Goal: Transaction & Acquisition: Purchase product/service

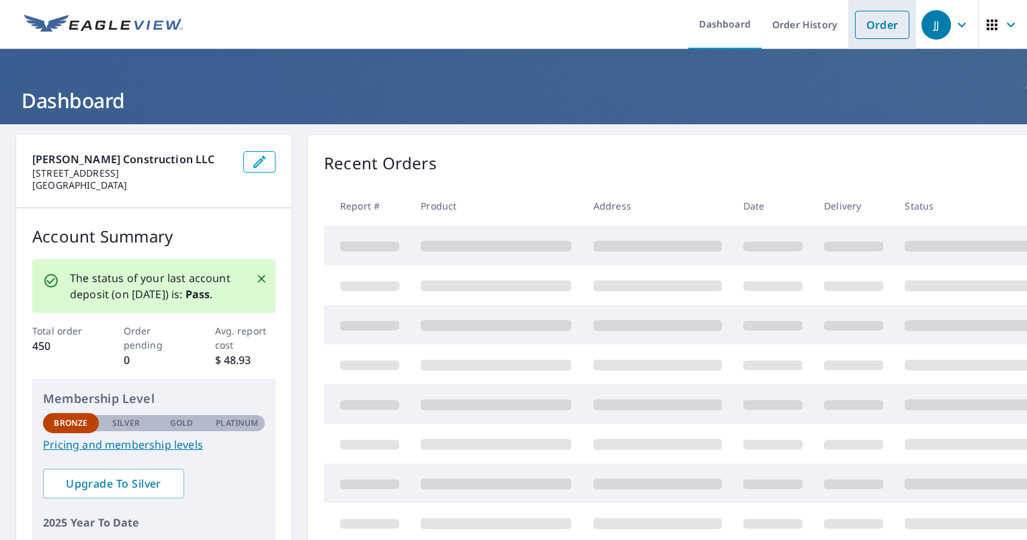
click at [865, 19] on link "Order" at bounding box center [882, 25] width 54 height 28
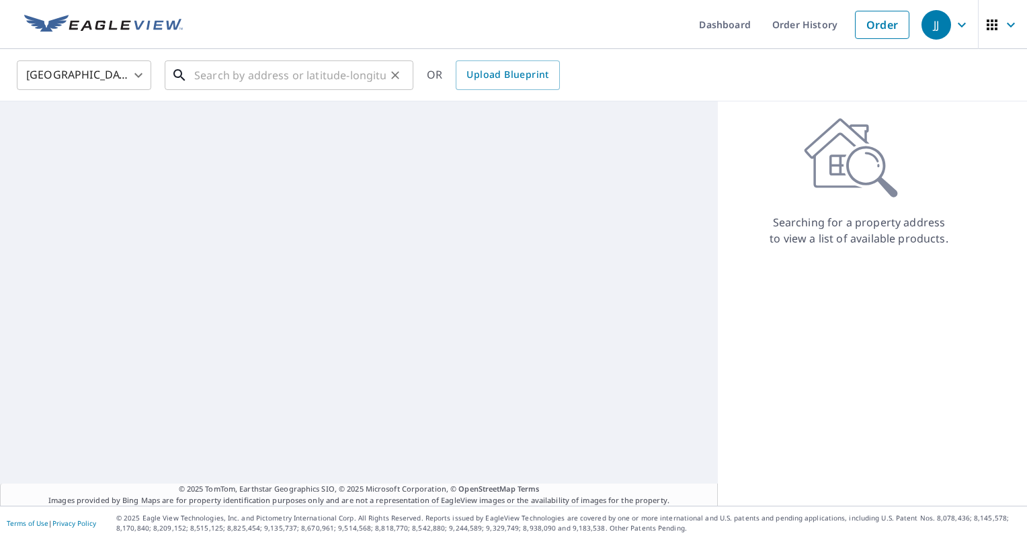
click at [215, 81] on input "text" at bounding box center [289, 75] width 191 height 38
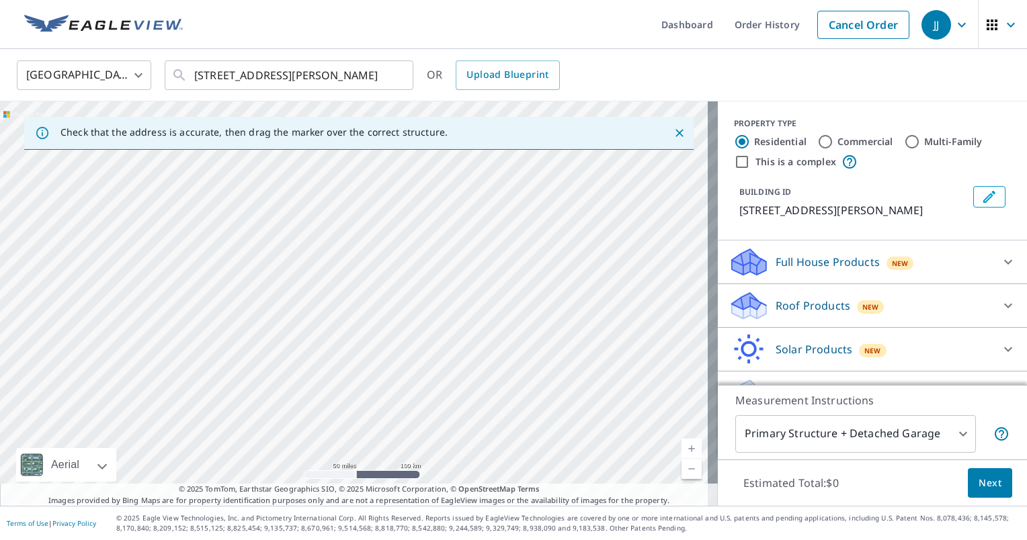
drag, startPoint x: 325, startPoint y: 331, endPoint x: 382, endPoint y: 270, distance: 82.7
click at [382, 270] on div at bounding box center [359, 303] width 718 height 404
drag, startPoint x: 267, startPoint y: 366, endPoint x: 468, endPoint y: 231, distance: 241.7
click at [468, 231] on div at bounding box center [359, 303] width 718 height 404
drag, startPoint x: 299, startPoint y: 361, endPoint x: 343, endPoint y: 282, distance: 90.3
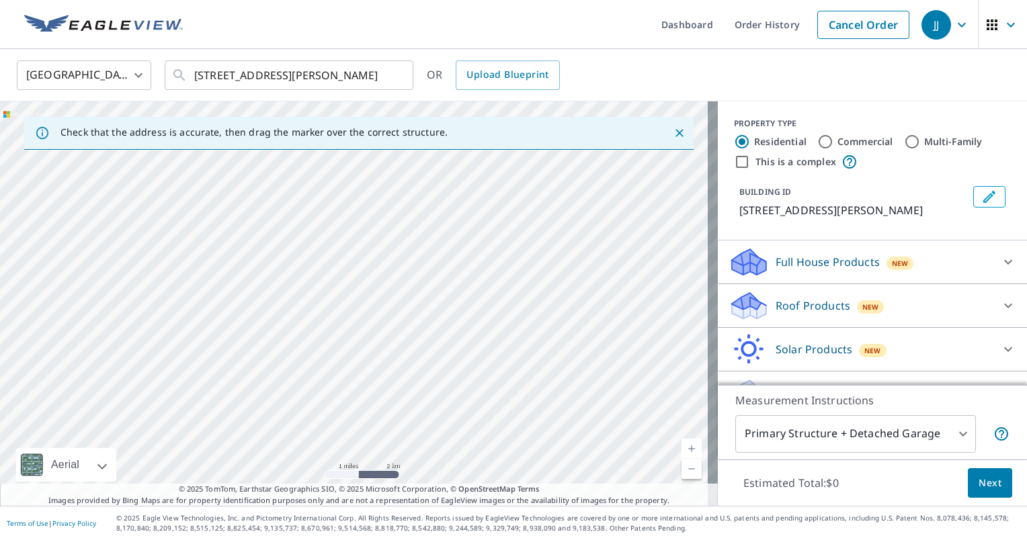
click at [343, 282] on div at bounding box center [359, 303] width 718 height 404
click at [376, 75] on input "[STREET_ADDRESS][PERSON_NAME]" at bounding box center [289, 75] width 191 height 38
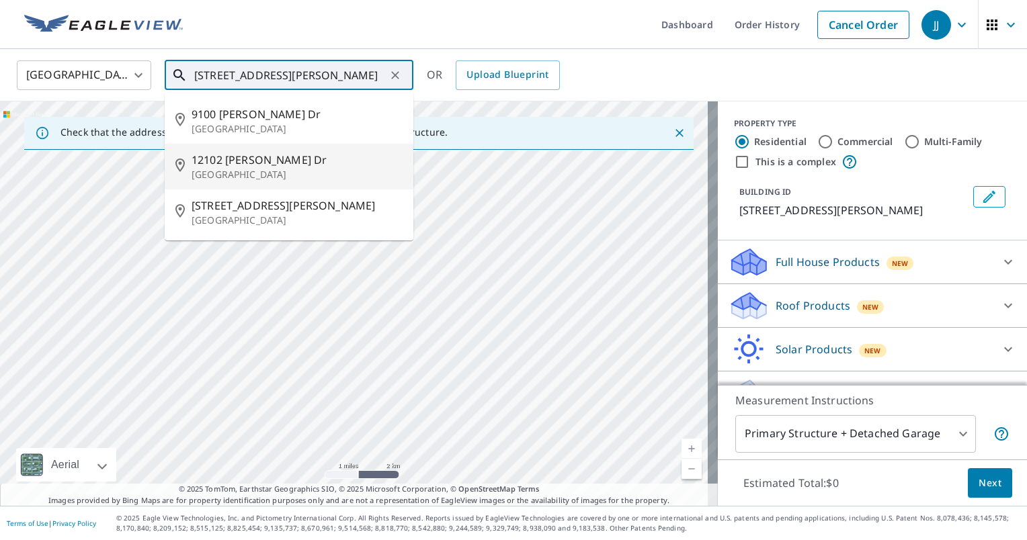
click at [250, 164] on span "12102 [PERSON_NAME] Dr" at bounding box center [296, 160] width 211 height 16
type input "[STREET_ADDRESS][PERSON_NAME][PERSON_NAME]"
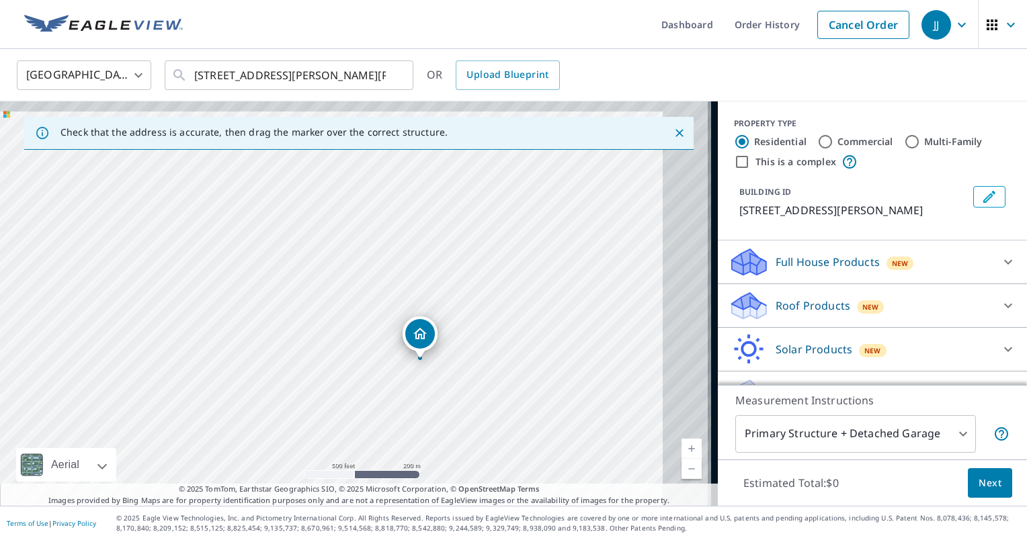
drag, startPoint x: 546, startPoint y: 304, endPoint x: 401, endPoint y: 331, distance: 147.6
click at [401, 331] on div "[STREET_ADDRESS][PERSON_NAME][PERSON_NAME]" at bounding box center [359, 303] width 718 height 404
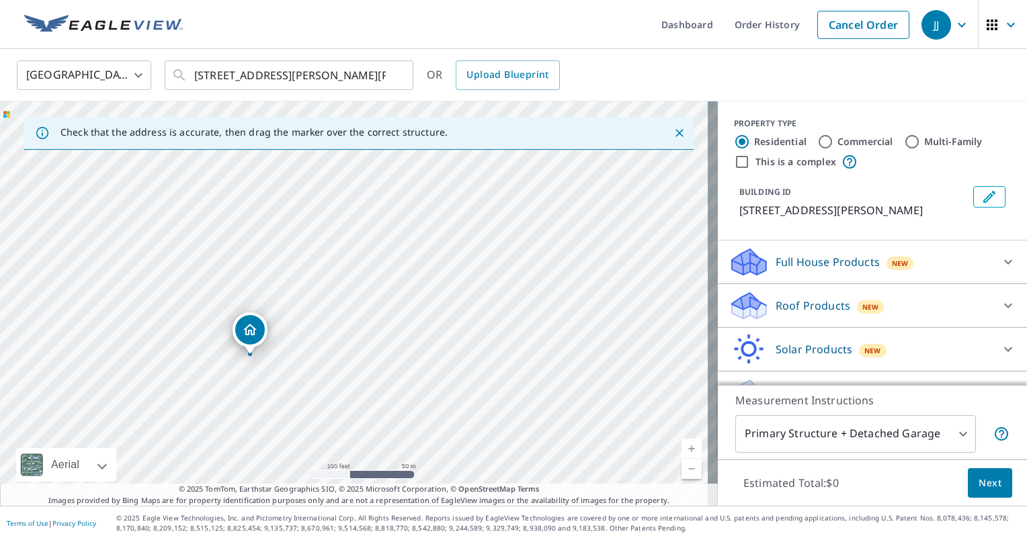
drag, startPoint x: 392, startPoint y: 360, endPoint x: 487, endPoint y: 224, distance: 165.5
click at [487, 224] on div "[STREET_ADDRESS][PERSON_NAME][PERSON_NAME]" at bounding box center [359, 303] width 718 height 404
drag, startPoint x: 409, startPoint y: 330, endPoint x: 513, endPoint y: 195, distance: 170.5
click at [513, 195] on div "[STREET_ADDRESS][PERSON_NAME][PERSON_NAME]" at bounding box center [359, 303] width 718 height 404
drag, startPoint x: 529, startPoint y: 280, endPoint x: 443, endPoint y: 309, distance: 91.4
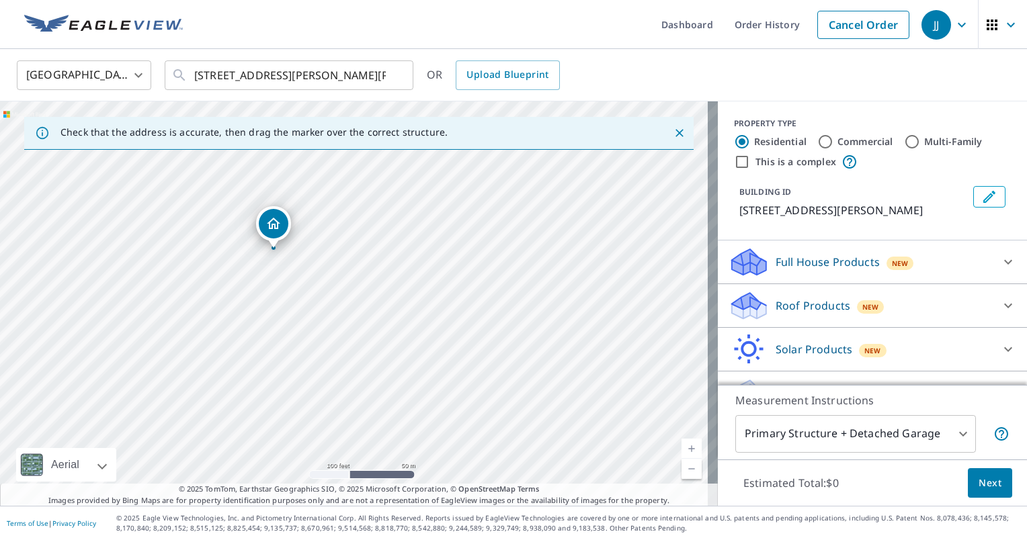
click at [443, 309] on div "[STREET_ADDRESS][PERSON_NAME][PERSON_NAME]" at bounding box center [359, 303] width 718 height 404
click at [904, 140] on input "Multi-Family" at bounding box center [912, 142] width 16 height 16
radio input "true"
type input "2"
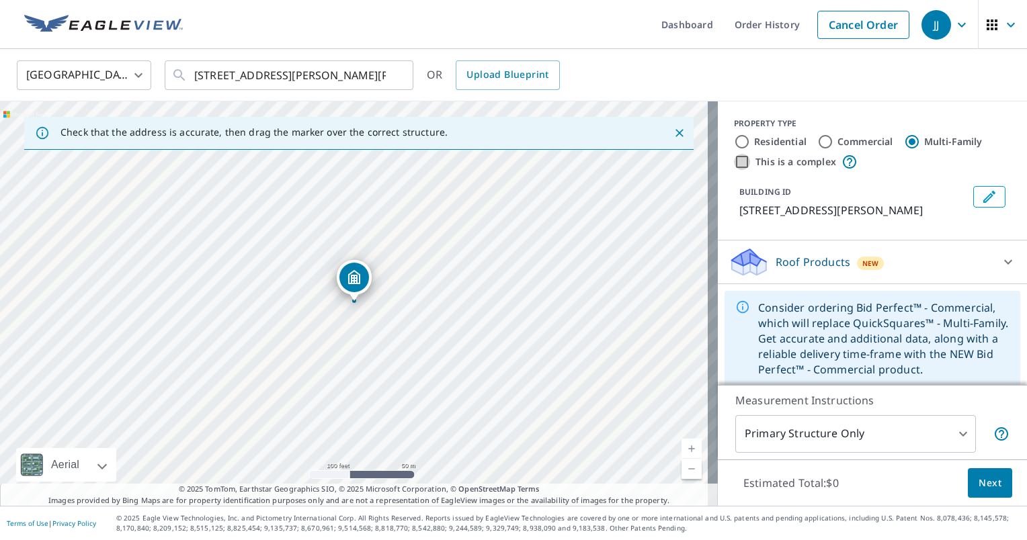
click at [734, 159] on input "This is a complex" at bounding box center [742, 162] width 16 height 16
checkbox input "true"
radio input "true"
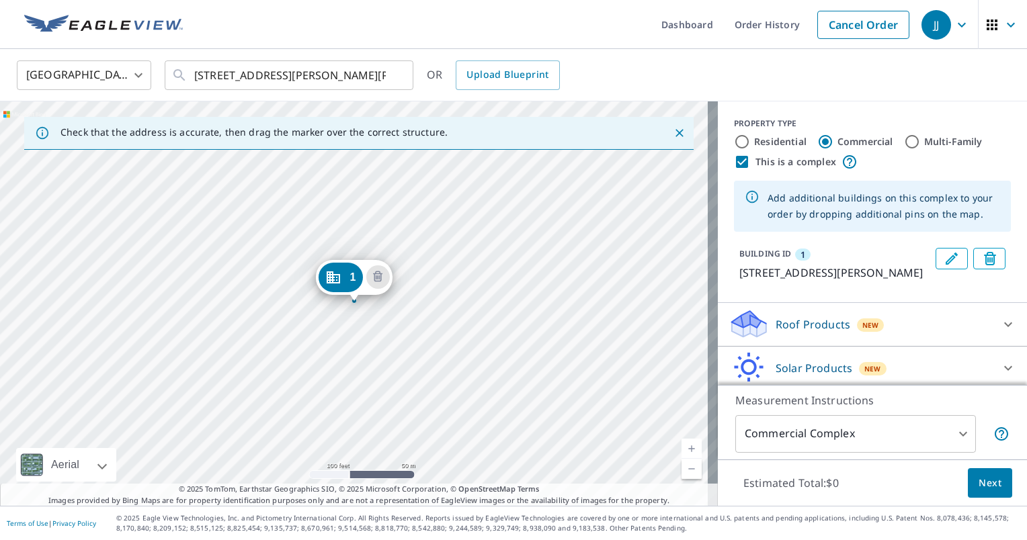
drag, startPoint x: 372, startPoint y: 268, endPoint x: 454, endPoint y: 298, distance: 88.0
click at [454, 298] on div "1 [STREET_ADDRESS][PERSON_NAME][PERSON_NAME]" at bounding box center [359, 303] width 718 height 404
drag, startPoint x: 339, startPoint y: 281, endPoint x: 408, endPoint y: 309, distance: 74.7
click at [457, 289] on div "1 [STREET_ADDRESS][PERSON_NAME][PERSON_NAME]" at bounding box center [359, 303] width 718 height 404
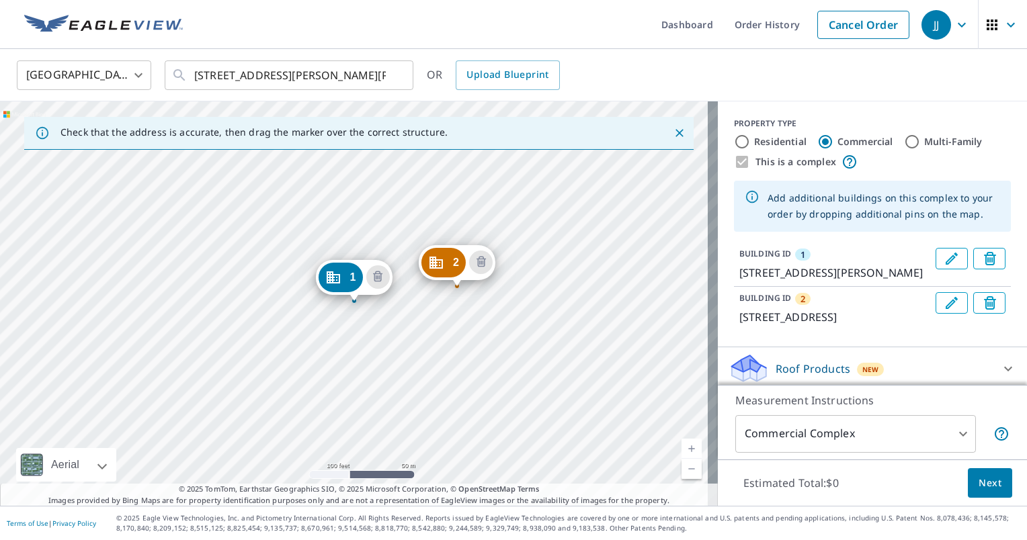
click at [366, 431] on div "2 [STREET_ADDRESS][PERSON_NAME] 1 [STREET_ADDRESS][PERSON_NAME][PERSON_NAME]" at bounding box center [359, 303] width 718 height 404
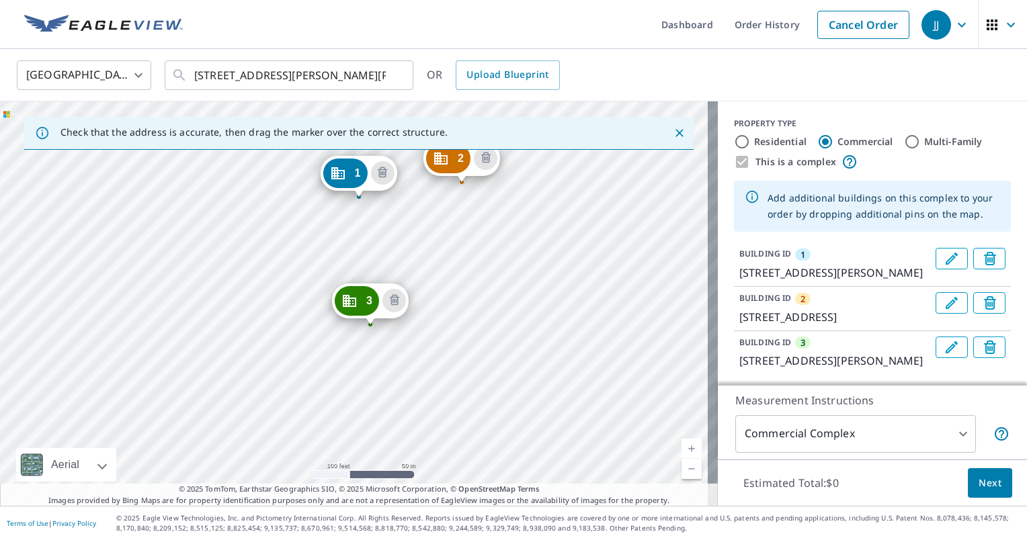
drag, startPoint x: 632, startPoint y: 404, endPoint x: 637, endPoint y: 300, distance: 104.3
click at [637, 300] on div "2 [STREET_ADDRESS][PERSON_NAME] 3 [STREET_ADDRESS][PERSON_NAME][PERSON_NAME] 1 …" at bounding box center [359, 303] width 718 height 404
click at [402, 394] on div "2 [STREET_ADDRESS][PERSON_NAME] 3 [STREET_ADDRESS][PERSON_NAME][PERSON_NAME] 1 …" at bounding box center [359, 303] width 718 height 404
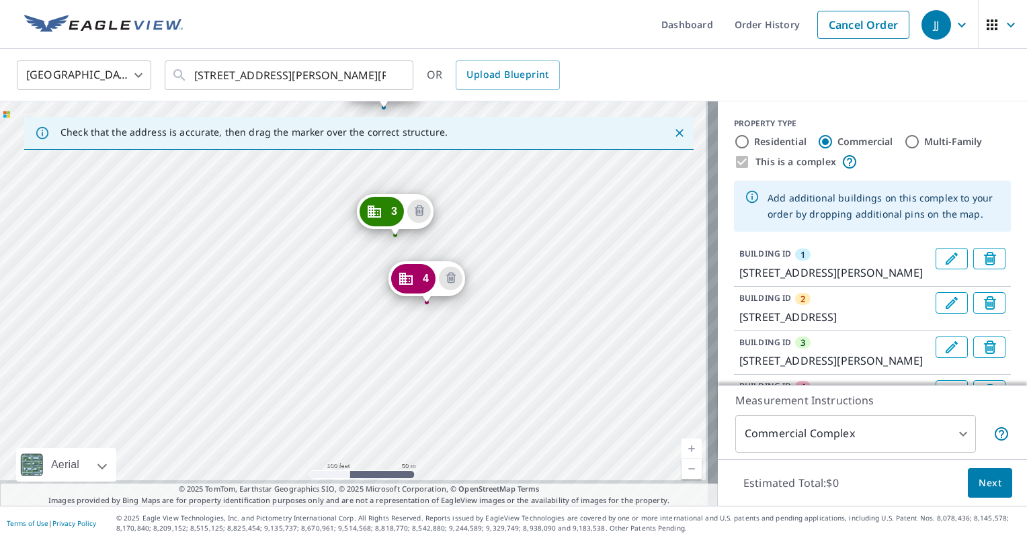
drag, startPoint x: 546, startPoint y: 433, endPoint x: 574, endPoint y: 237, distance: 198.2
click at [574, 237] on div "2 [STREET_ADDRESS][PERSON_NAME] 3 [STREET_ADDRESS][PERSON_NAME] 4 [STREET_ADDRE…" at bounding box center [359, 303] width 718 height 404
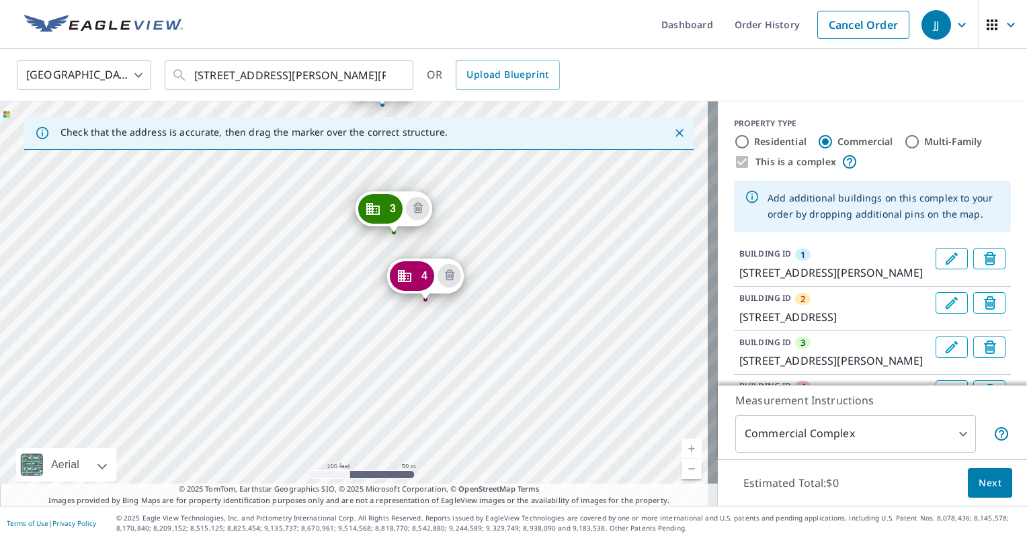
click at [583, 366] on div "2 [STREET_ADDRESS][PERSON_NAME] 3 [STREET_ADDRESS][PERSON_NAME] 4 [STREET_ADDRE…" at bounding box center [359, 303] width 718 height 404
click at [582, 368] on div "2 [STREET_ADDRESS][PERSON_NAME] 3 [STREET_ADDRESS][PERSON_NAME] 4 [STREET_ADDRE…" at bounding box center [359, 303] width 718 height 404
click at [583, 363] on div "2 [STREET_ADDRESS][PERSON_NAME] 3 [STREET_ADDRESS][PERSON_NAME] 4 [STREET_ADDRE…" at bounding box center [359, 303] width 718 height 404
click at [586, 364] on div "2 [STREET_ADDRESS][PERSON_NAME] 3 [STREET_ADDRESS][PERSON_NAME] 4 [STREET_ADDRE…" at bounding box center [359, 303] width 718 height 404
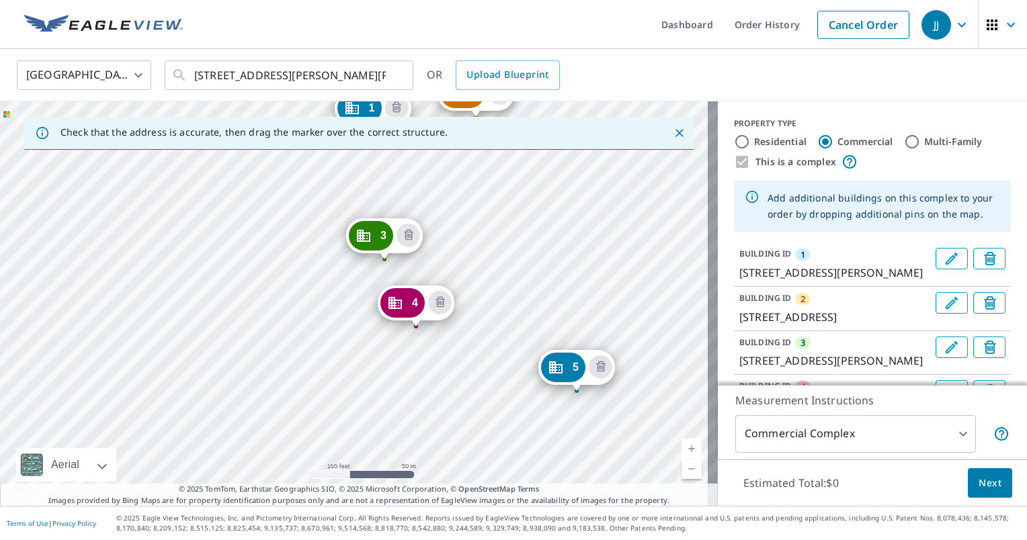
drag, startPoint x: 548, startPoint y: 341, endPoint x: 562, endPoint y: 219, distance: 123.1
click at [562, 219] on div "2 [STREET_ADDRESS][PERSON_NAME] 3 [STREET_ADDRESS][PERSON_NAME][PERSON_NAME] 4 …" at bounding box center [359, 303] width 718 height 404
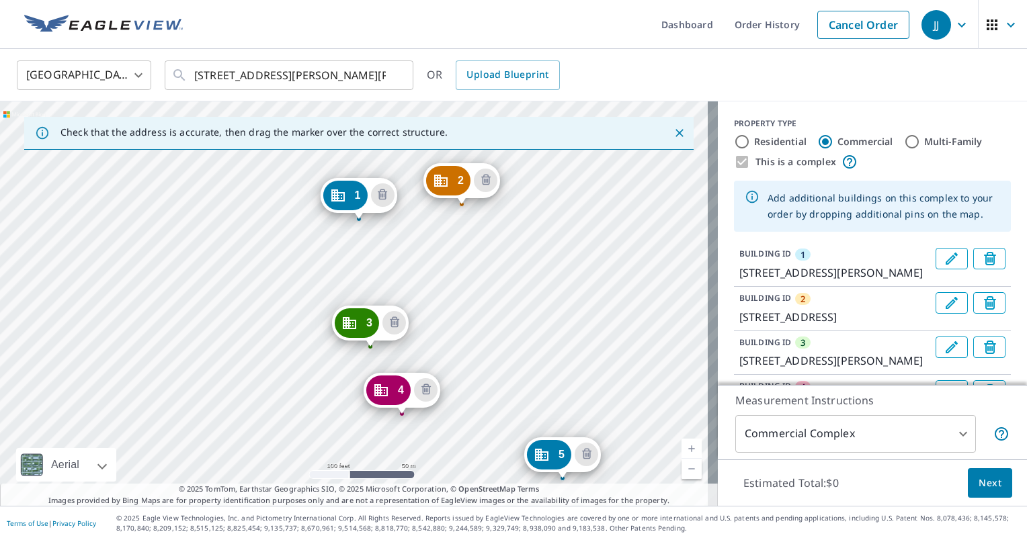
drag, startPoint x: 486, startPoint y: 370, endPoint x: 472, endPoint y: 458, distance: 89.1
click at [472, 458] on div "2 [STREET_ADDRESS][PERSON_NAME] 3 [STREET_ADDRESS][PERSON_NAME][PERSON_NAME] 4 …" at bounding box center [359, 303] width 718 height 404
click at [403, 276] on div "2 [STREET_ADDRESS][PERSON_NAME] 3 [STREET_ADDRESS][PERSON_NAME][PERSON_NAME] 4 …" at bounding box center [359, 303] width 718 height 404
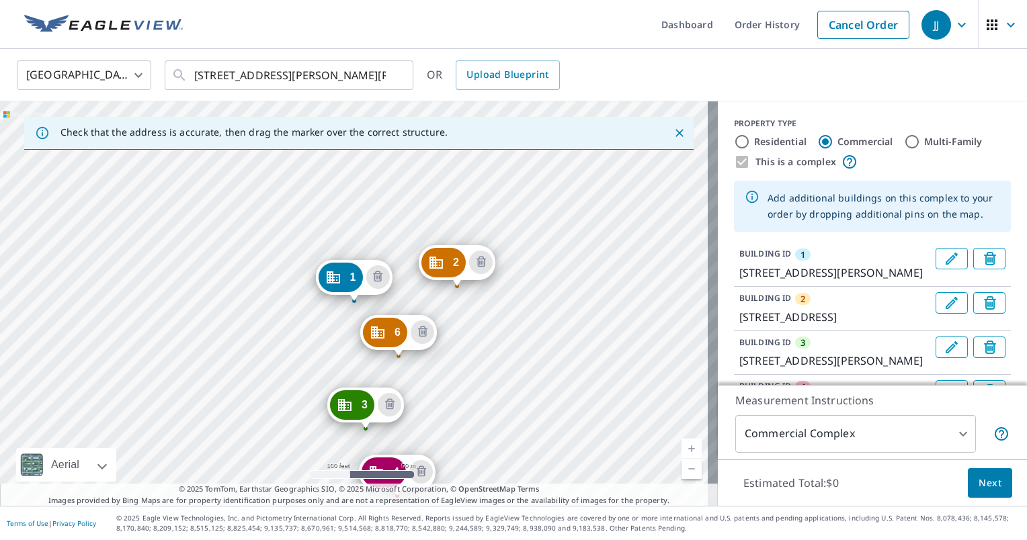
click at [337, 355] on div "2 [STREET_ADDRESS][PERSON_NAME] 3 [STREET_ADDRESS][PERSON_NAME][PERSON_NAME] 4 …" at bounding box center [359, 303] width 718 height 404
click at [338, 355] on div "2 [STREET_ADDRESS][PERSON_NAME] 3 [STREET_ADDRESS][PERSON_NAME][PERSON_NAME] 4 …" at bounding box center [359, 303] width 718 height 404
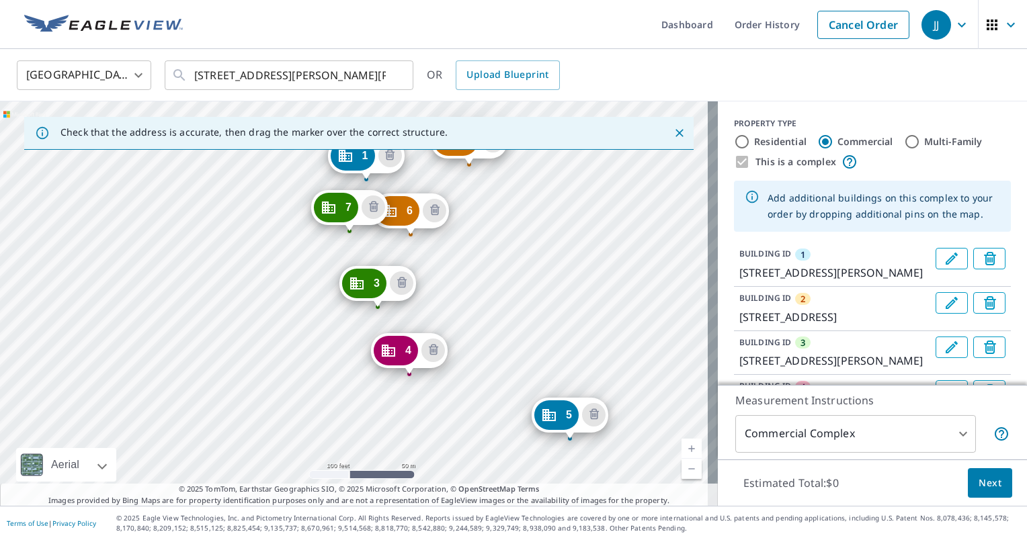
drag, startPoint x: 576, startPoint y: 412, endPoint x: 586, endPoint y: 305, distance: 107.3
click at [586, 305] on div "[GEOGRAPHIC_DATA][STREET_ADDRESS][PERSON_NAME] 3 [STREET_ADDRESS][PERSON_NAME] …" at bounding box center [359, 303] width 718 height 404
click at [575, 304] on div "[GEOGRAPHIC_DATA][STREET_ADDRESS][PERSON_NAME] 3 [STREET_ADDRESS][PERSON_NAME] …" at bounding box center [359, 303] width 718 height 404
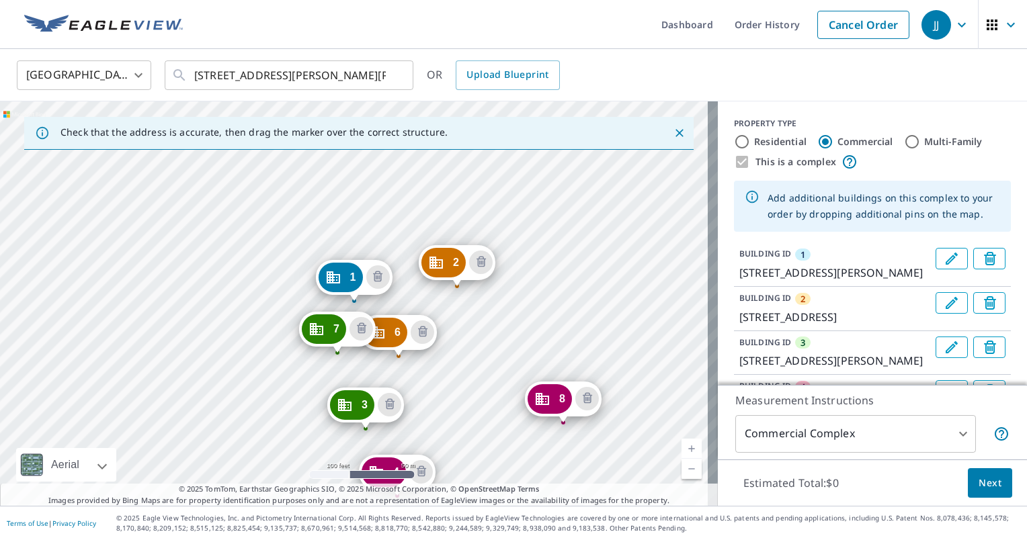
click at [986, 481] on span "Next" at bounding box center [989, 483] width 23 height 17
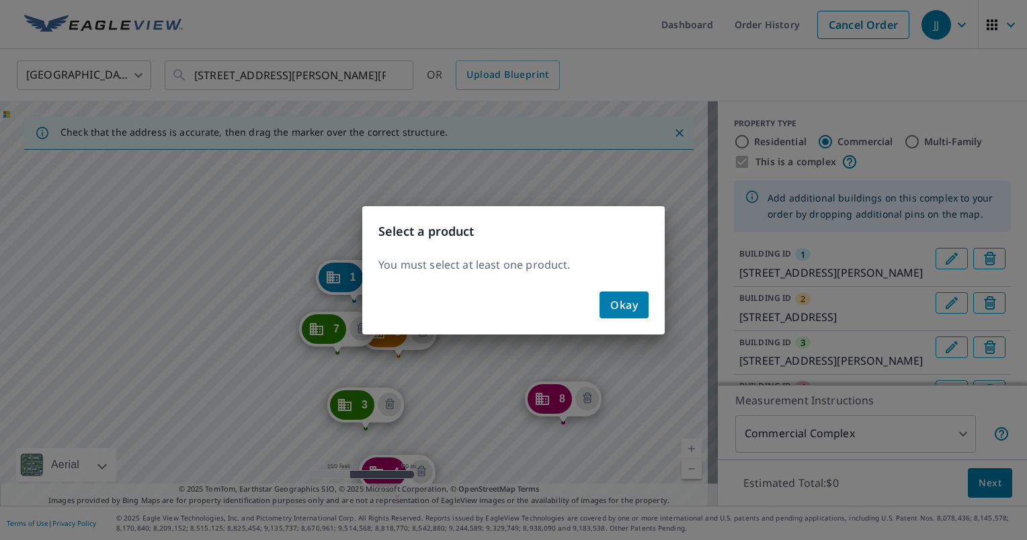
click at [629, 303] on span "Okay" at bounding box center [624, 305] width 28 height 19
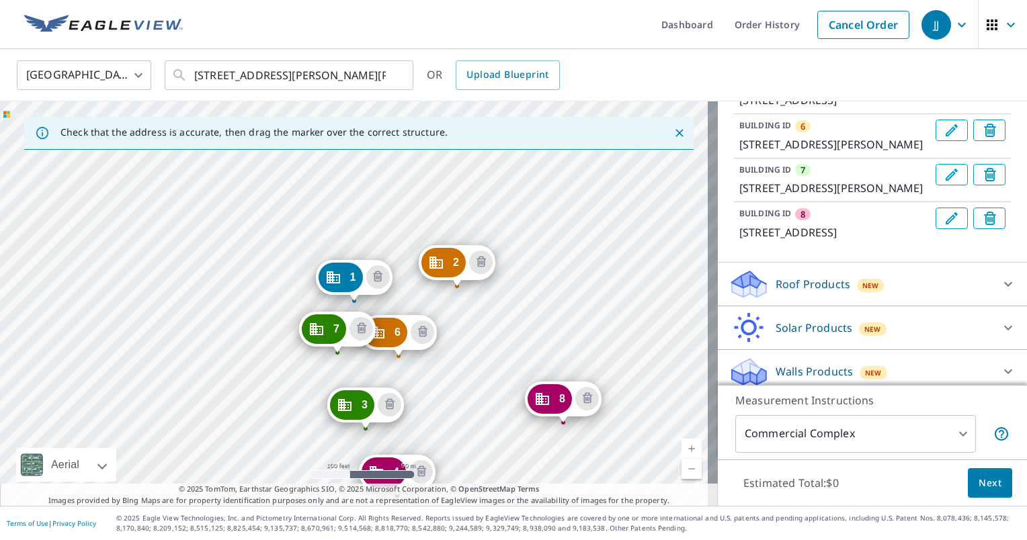
scroll to position [472, 0]
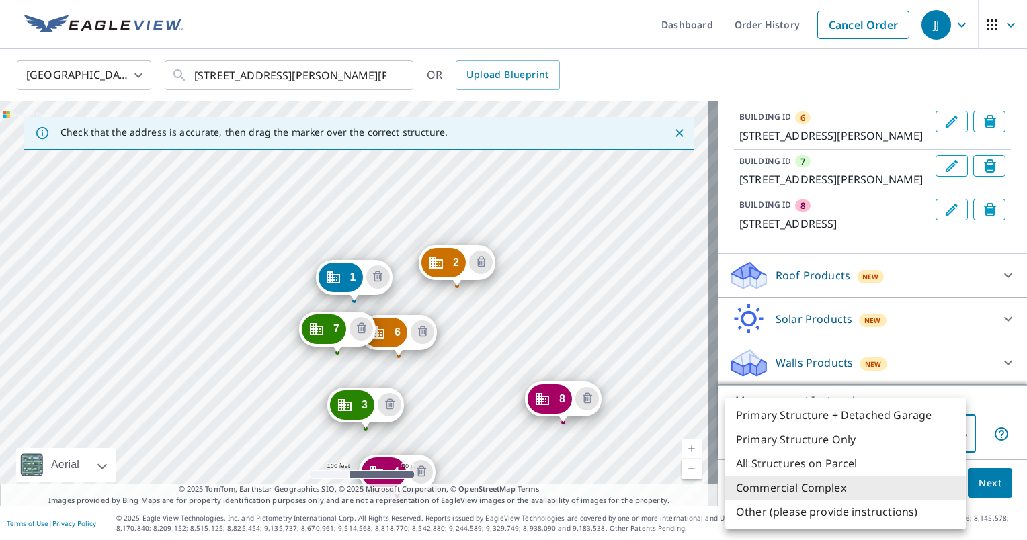
click at [946, 431] on body "JJ JJ Dashboard Order History Cancel Order JJ [GEOGRAPHIC_DATA] [GEOGRAPHIC_DAT…" at bounding box center [513, 270] width 1027 height 540
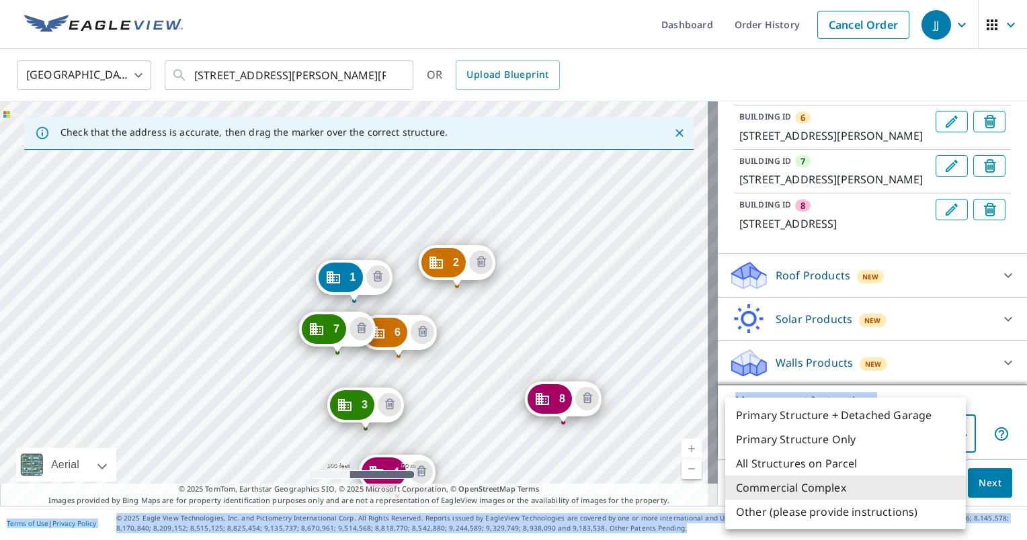
drag, startPoint x: 1012, startPoint y: 332, endPoint x: 1027, endPoint y: 271, distance: 63.1
click at [1026, 271] on html "JJ JJ Dashboard Order History Cancel Order JJ [GEOGRAPHIC_DATA] [GEOGRAPHIC_DAT…" at bounding box center [513, 270] width 1027 height 540
click at [996, 396] on div at bounding box center [513, 270] width 1027 height 540
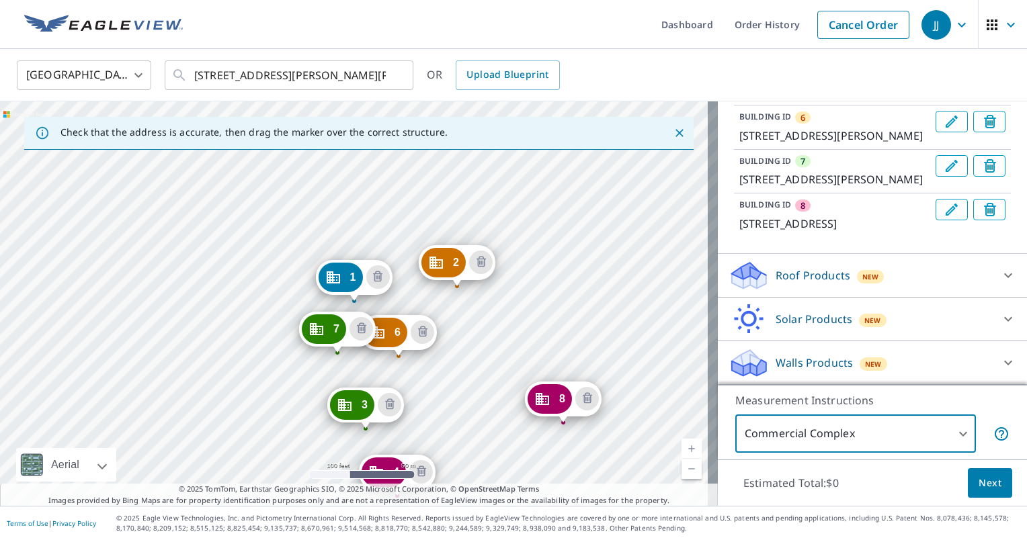
click at [959, 435] on body "JJ JJ Dashboard Order History Cancel Order JJ [GEOGRAPHIC_DATA] [GEOGRAPHIC_DAT…" at bounding box center [513, 270] width 1027 height 540
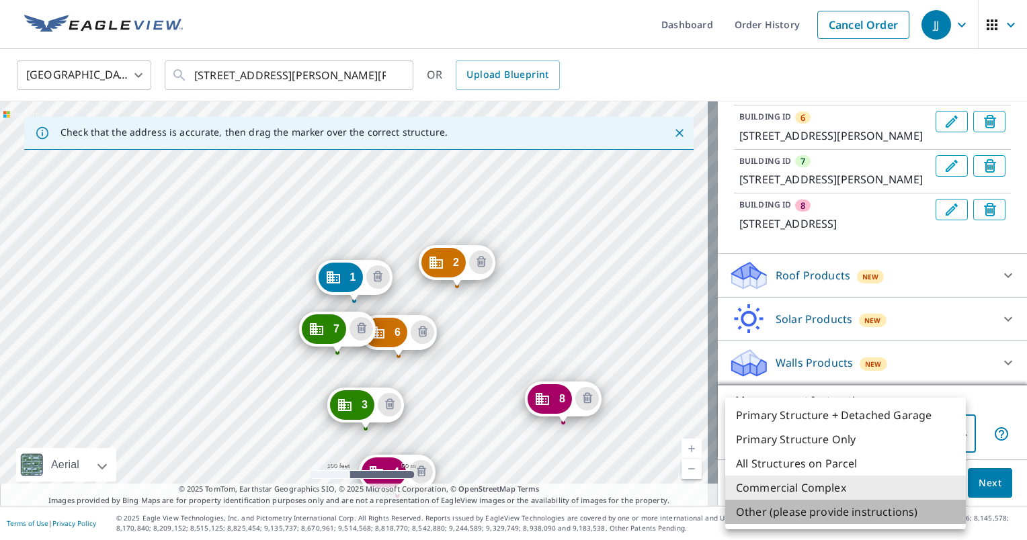
click at [823, 511] on li "Other (please provide instructions)" at bounding box center [845, 512] width 241 height 24
type input "5"
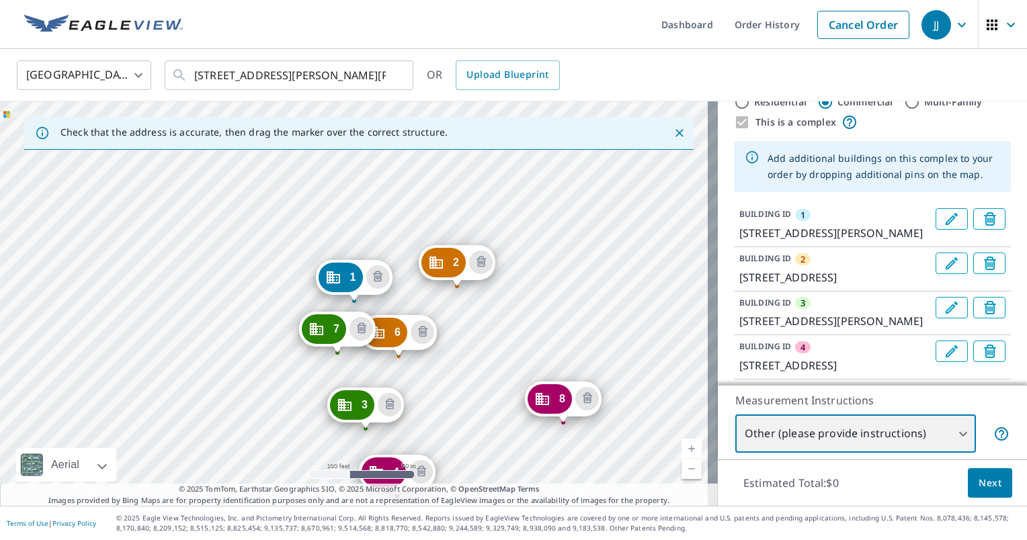
scroll to position [0, 0]
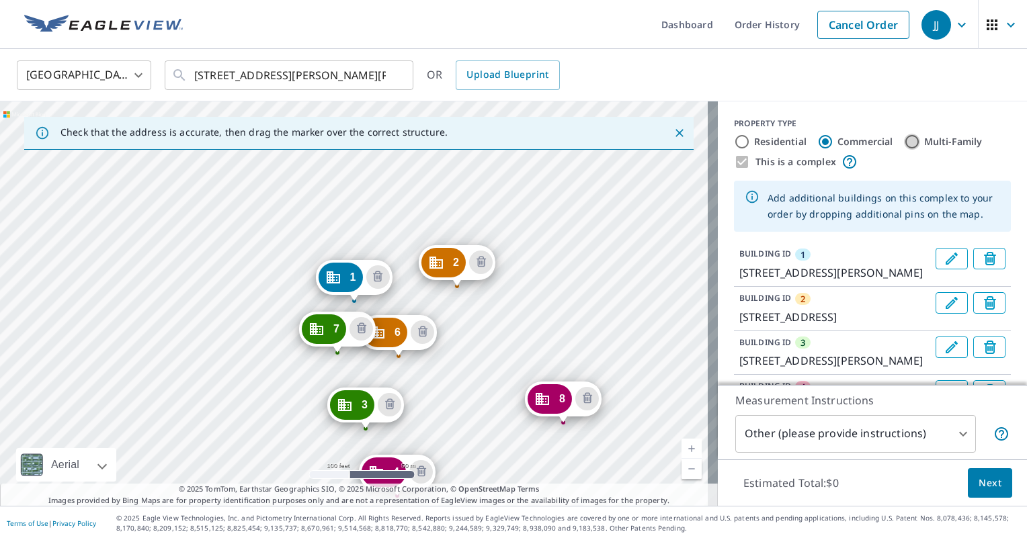
click at [904, 138] on input "Multi-Family" at bounding box center [912, 142] width 16 height 16
radio input "true"
type input "2"
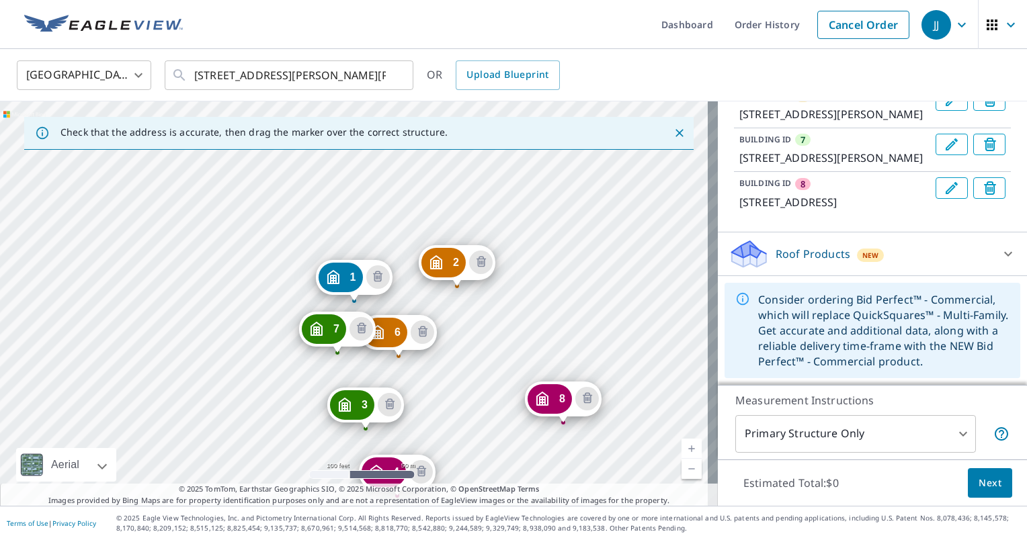
scroll to position [495, 0]
click at [1000, 251] on icon at bounding box center [1008, 254] width 16 height 16
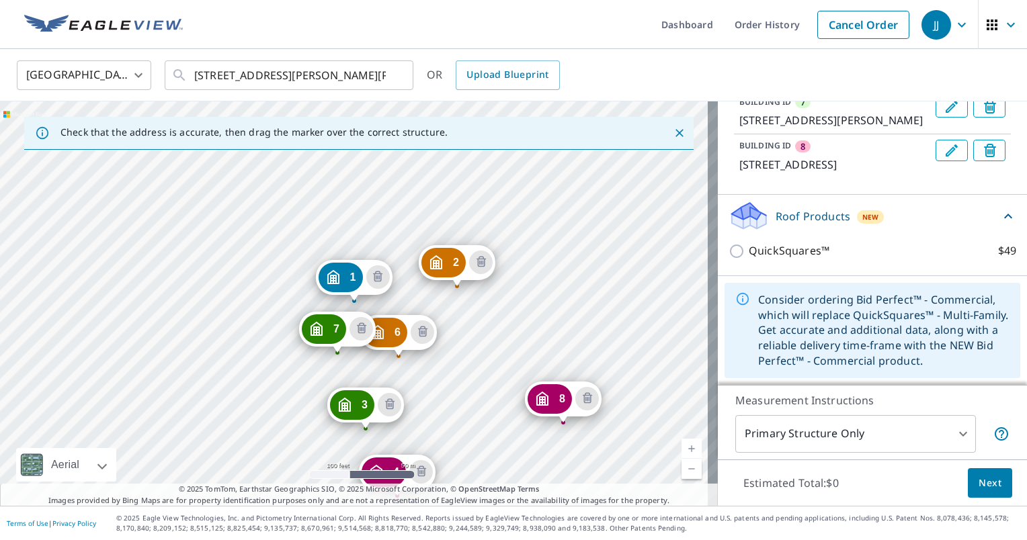
scroll to position [531, 0]
click at [984, 482] on span "Next" at bounding box center [989, 483] width 23 height 17
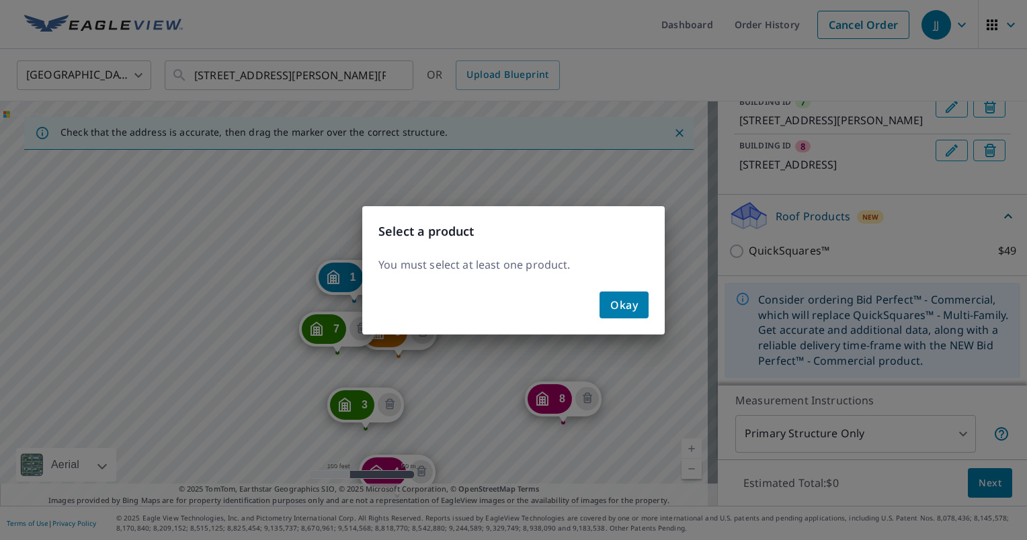
click at [626, 304] on span "Okay" at bounding box center [624, 305] width 28 height 19
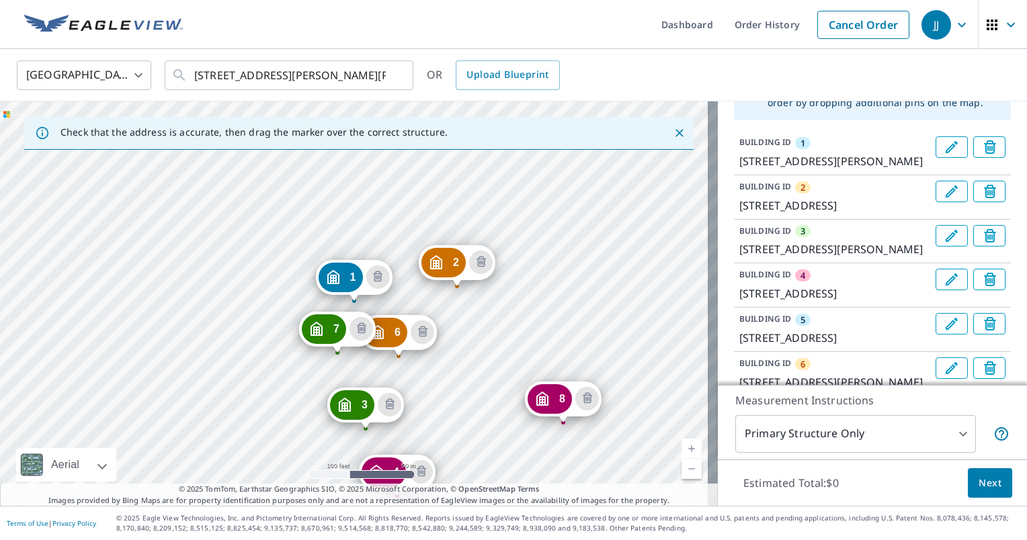
scroll to position [0, 0]
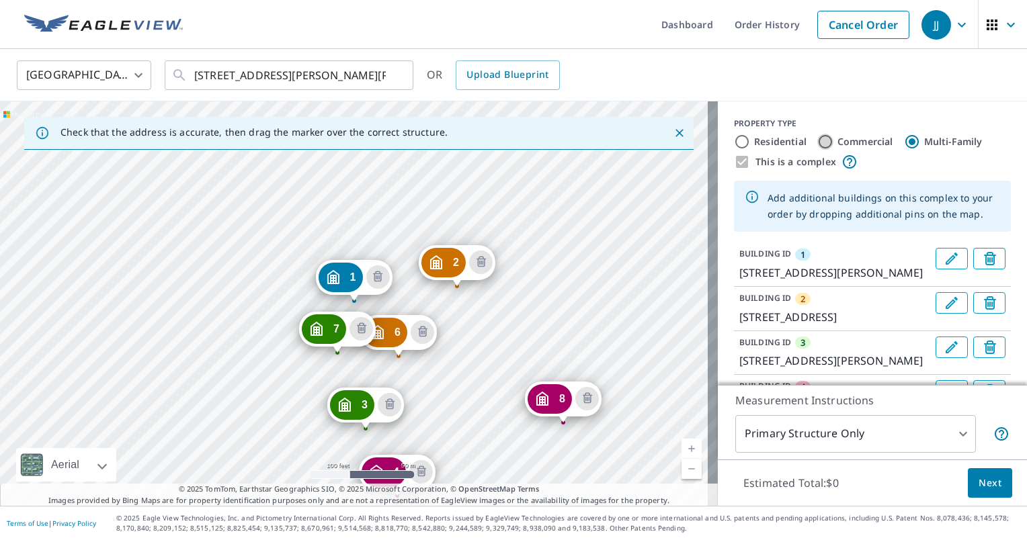
click at [817, 139] on input "Commercial" at bounding box center [825, 142] width 16 height 16
radio input "true"
type input "4"
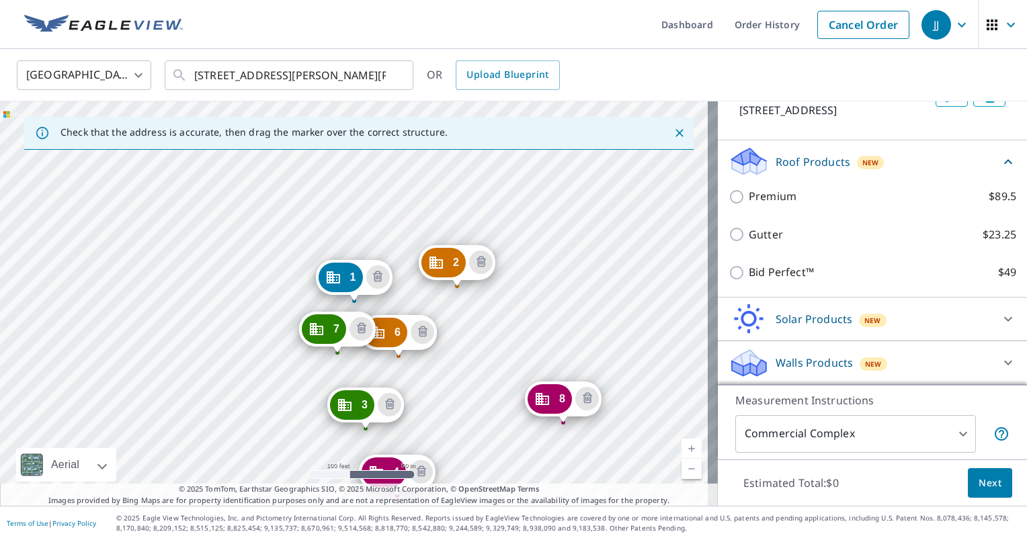
scroll to position [538, 0]
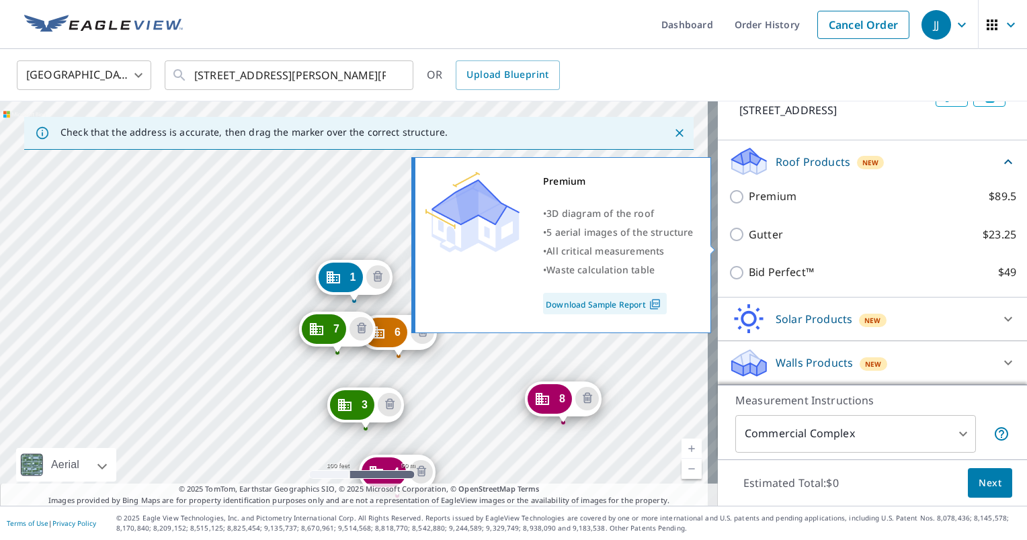
click at [728, 205] on input "Premium $89.5" at bounding box center [738, 197] width 20 height 16
checkbox input "true"
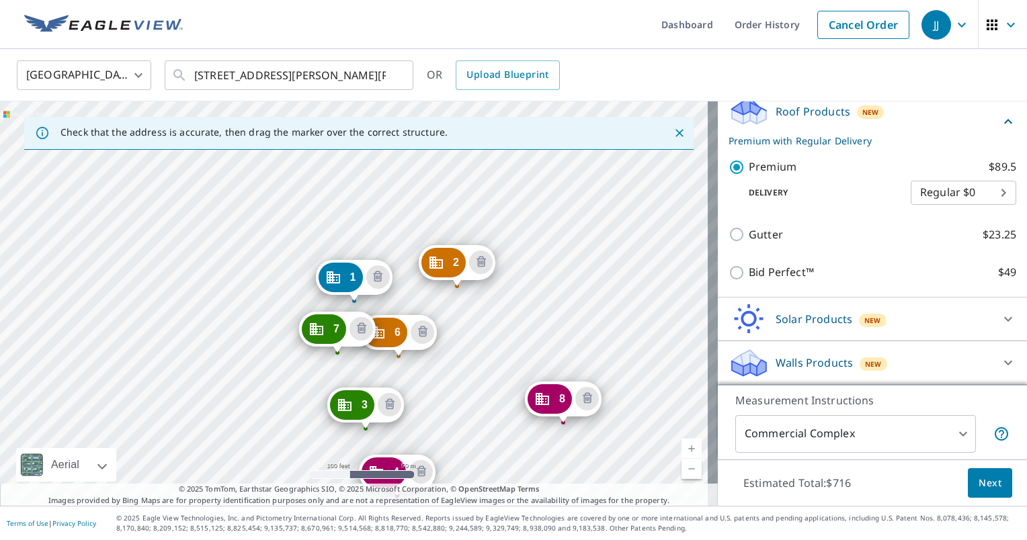
click at [984, 478] on span "Next" at bounding box center [989, 483] width 23 height 17
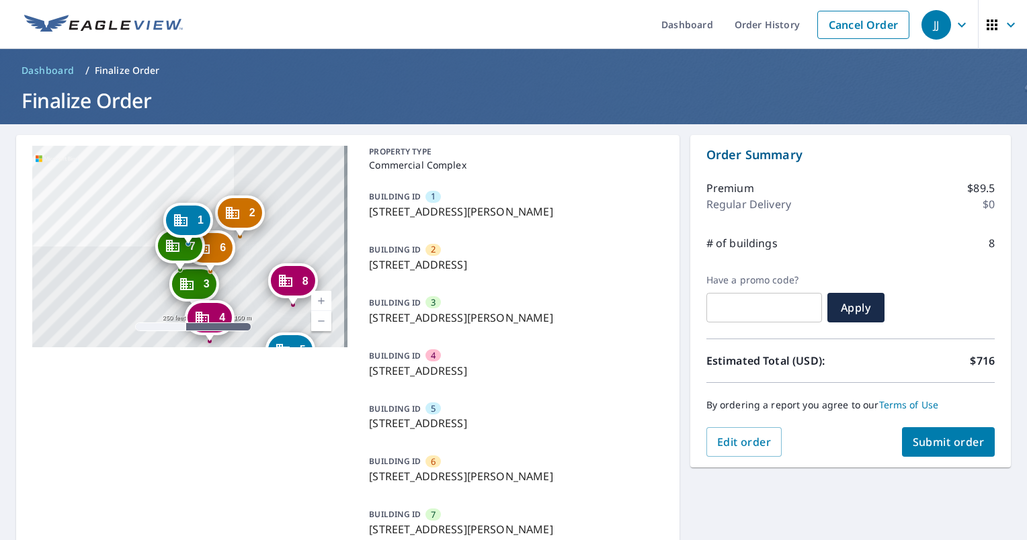
click at [927, 440] on span "Submit order" at bounding box center [948, 442] width 72 height 15
checkbox input "true"
